Goal: Navigation & Orientation: Understand site structure

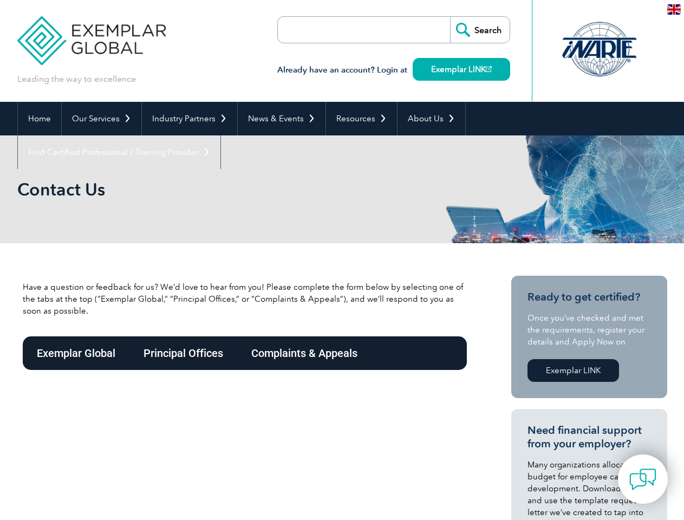
click at [101, 119] on link "Our Services" at bounding box center [102, 119] width 80 height 34
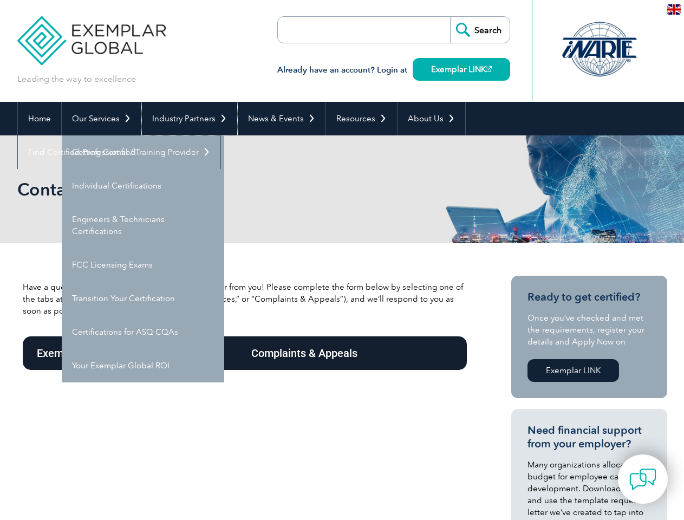
click at [187, 119] on link "Industry Partners" at bounding box center [189, 119] width 95 height 34
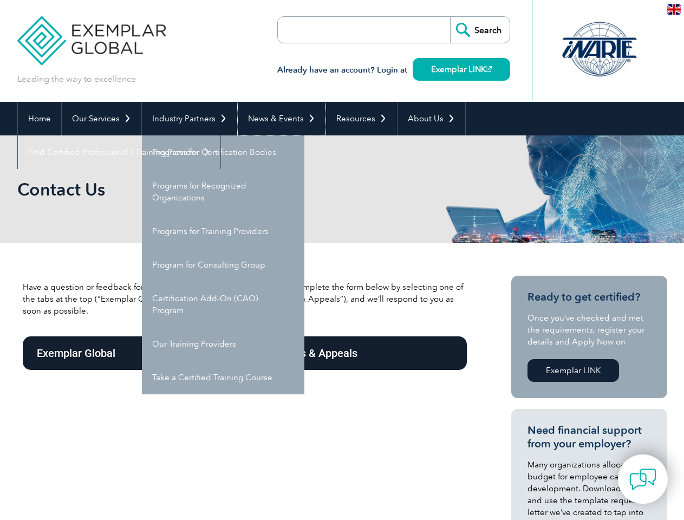
click at [278, 119] on link "News & Events" at bounding box center [282, 119] width 88 height 34
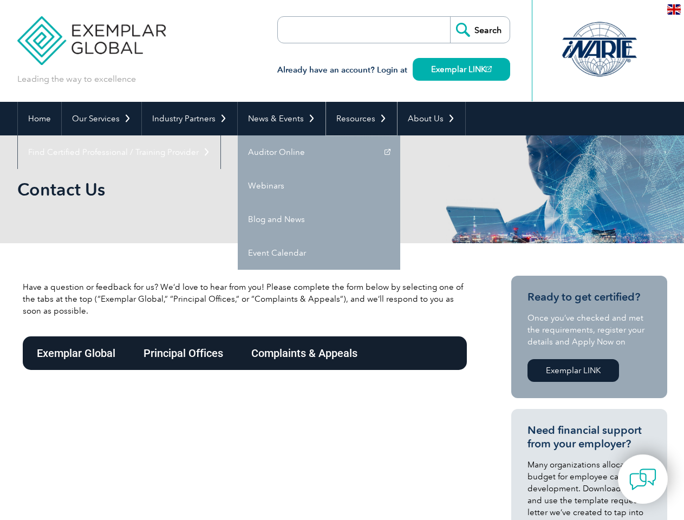
click at [357, 119] on link "Resources" at bounding box center [361, 119] width 71 height 34
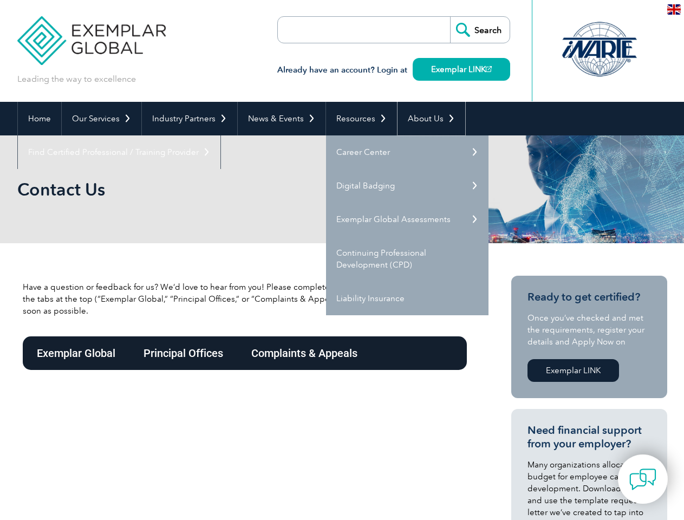
click at [426, 119] on link "About Us" at bounding box center [432, 119] width 68 height 34
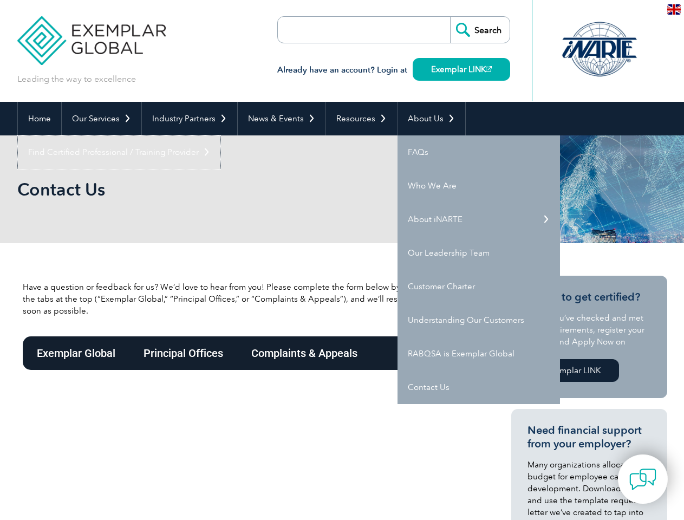
click at [221, 135] on link "Find Certified Professional / Training Provider" at bounding box center [119, 152] width 203 height 34
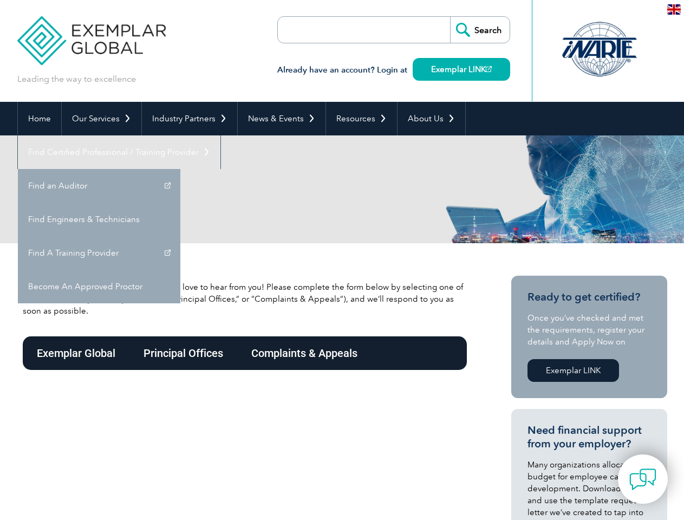
click at [643, 479] on img at bounding box center [643, 479] width 27 height 27
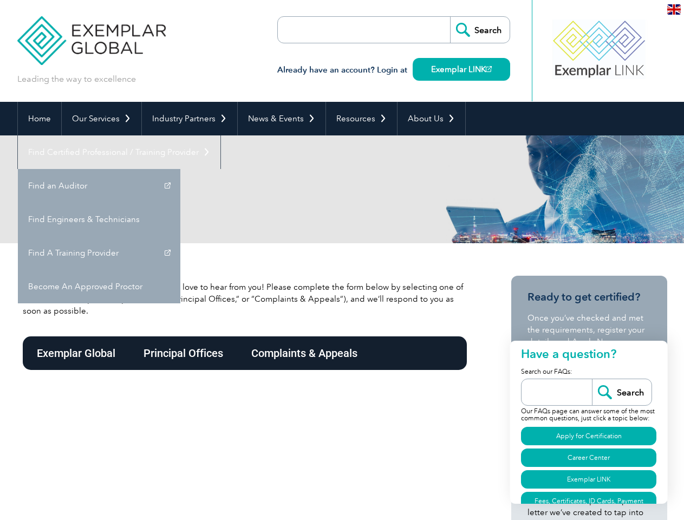
click at [674, 9] on img at bounding box center [674, 9] width 14 height 10
